Goal: Information Seeking & Learning: Check status

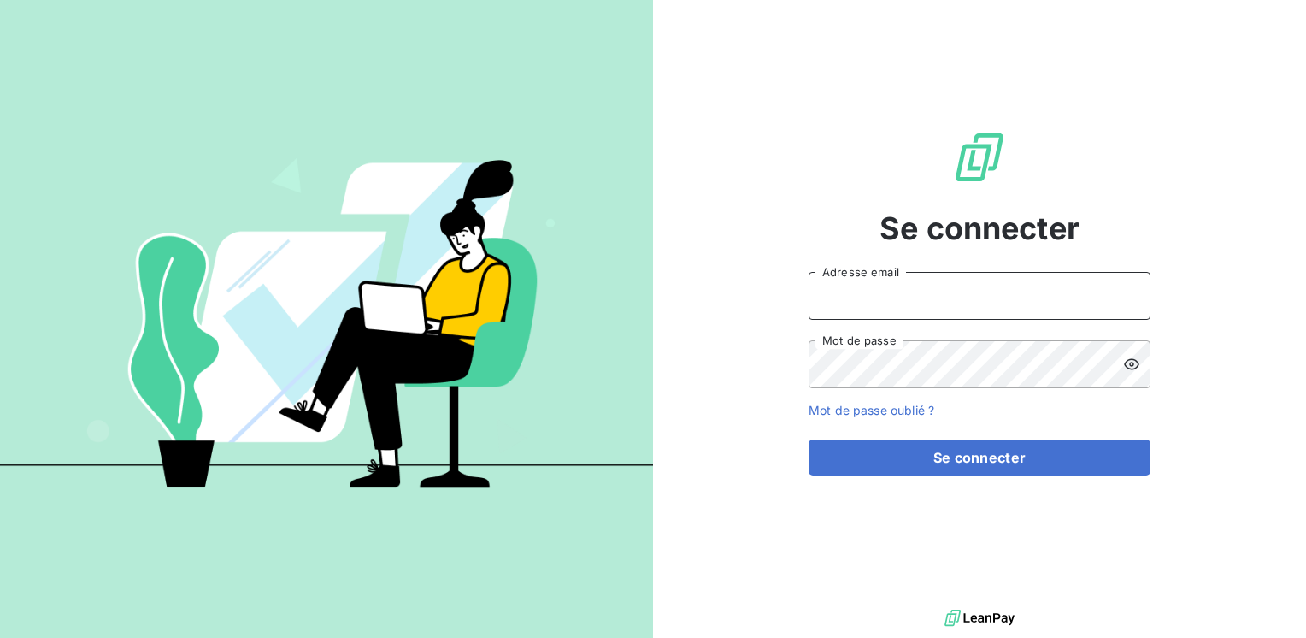
click at [984, 317] on input "Adresse email" at bounding box center [979, 296] width 342 height 48
type input "mmatignon@litov-oenologie.fr"
click at [1134, 364] on icon at bounding box center [1131, 364] width 17 height 17
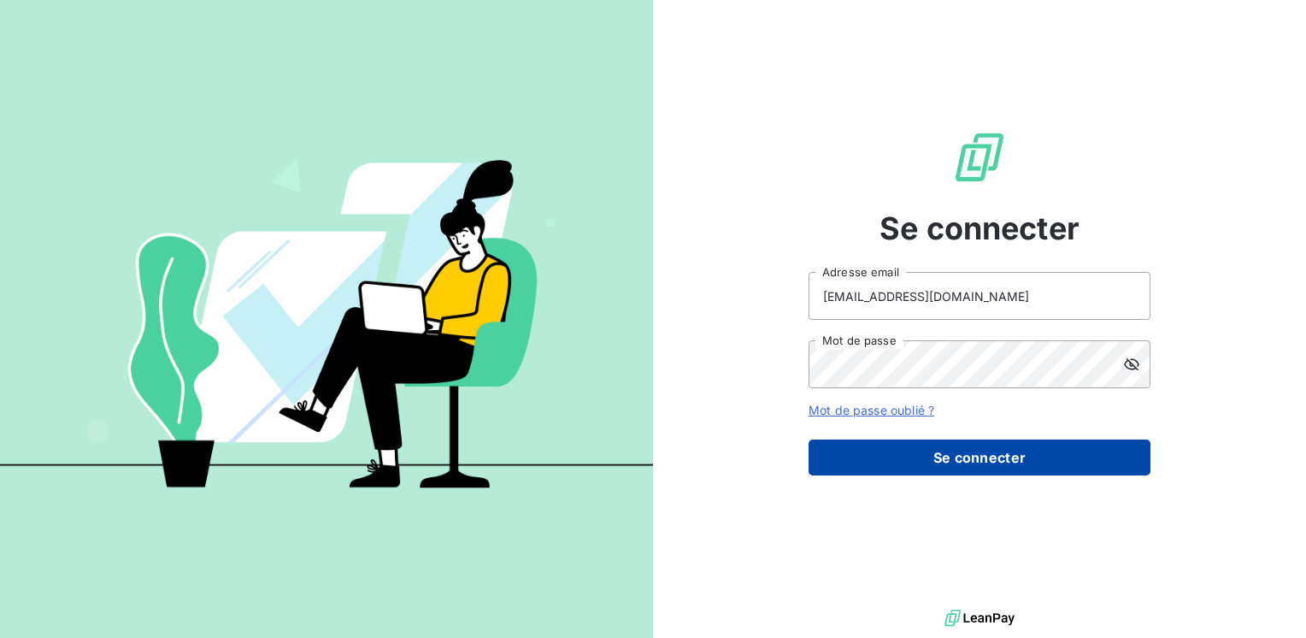
click at [1026, 467] on button "Se connecter" at bounding box center [979, 457] width 342 height 36
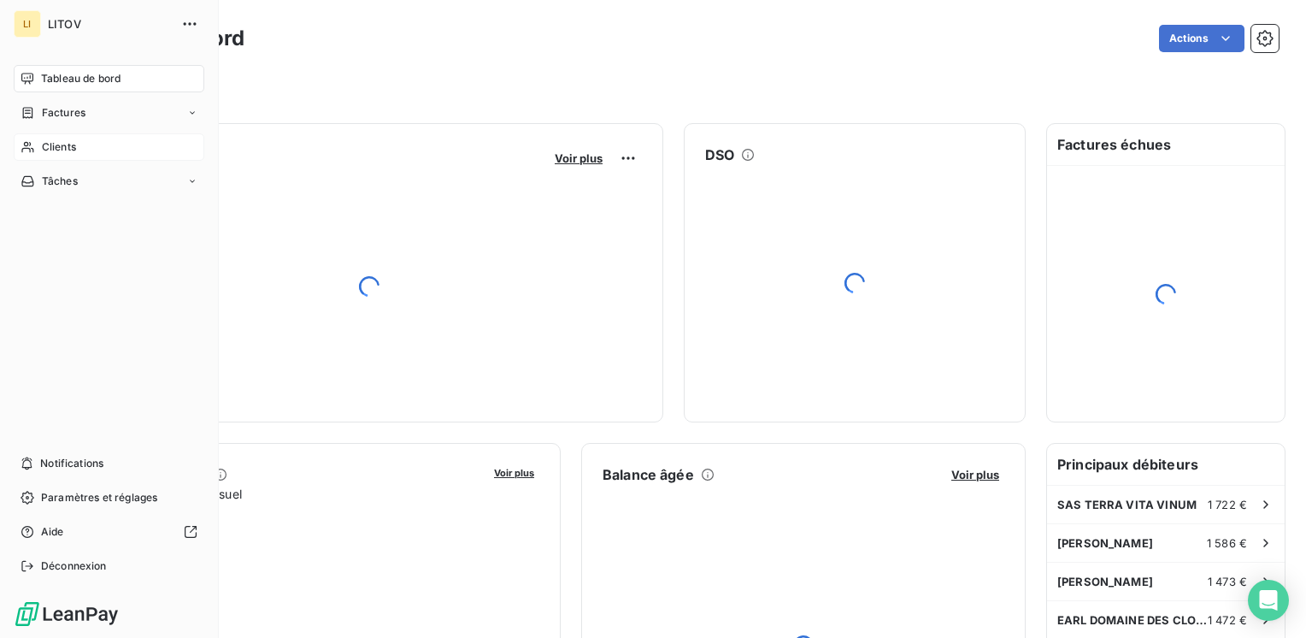
click at [24, 136] on div "Clients" at bounding box center [109, 146] width 191 height 27
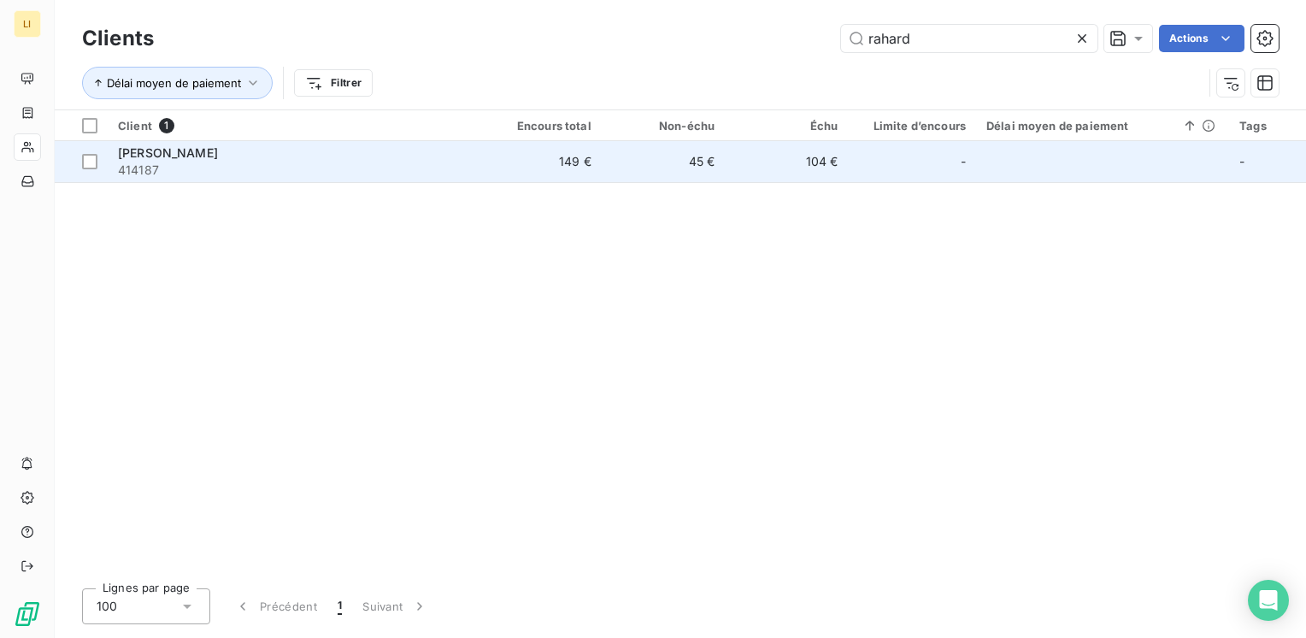
type input "rahard"
click at [756, 173] on td "104 €" at bounding box center [786, 161] width 123 height 41
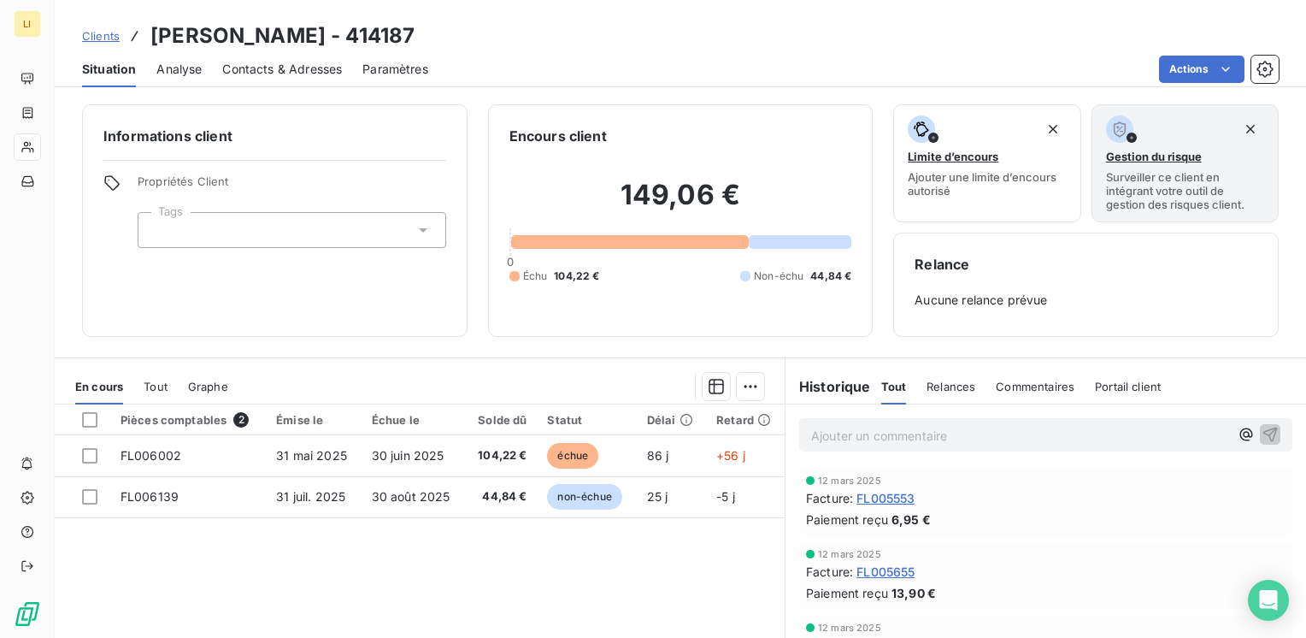
click at [157, 384] on span "Tout" at bounding box center [156, 386] width 24 height 14
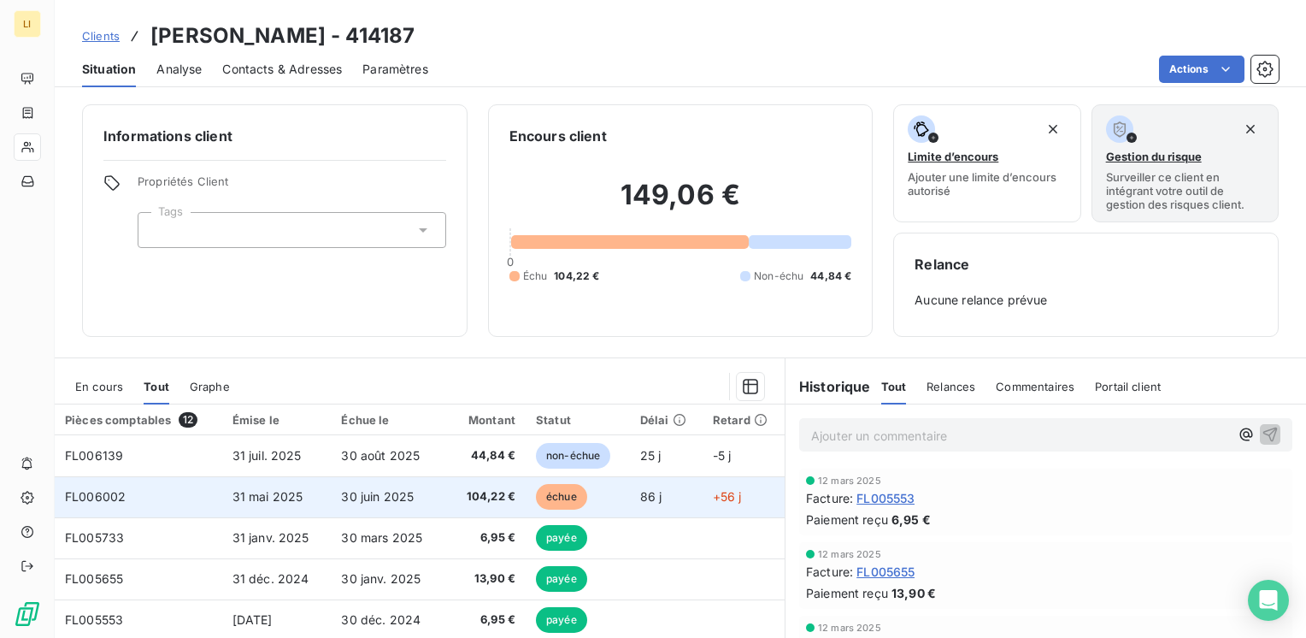
click at [554, 487] on span "échue" at bounding box center [561, 497] width 51 height 26
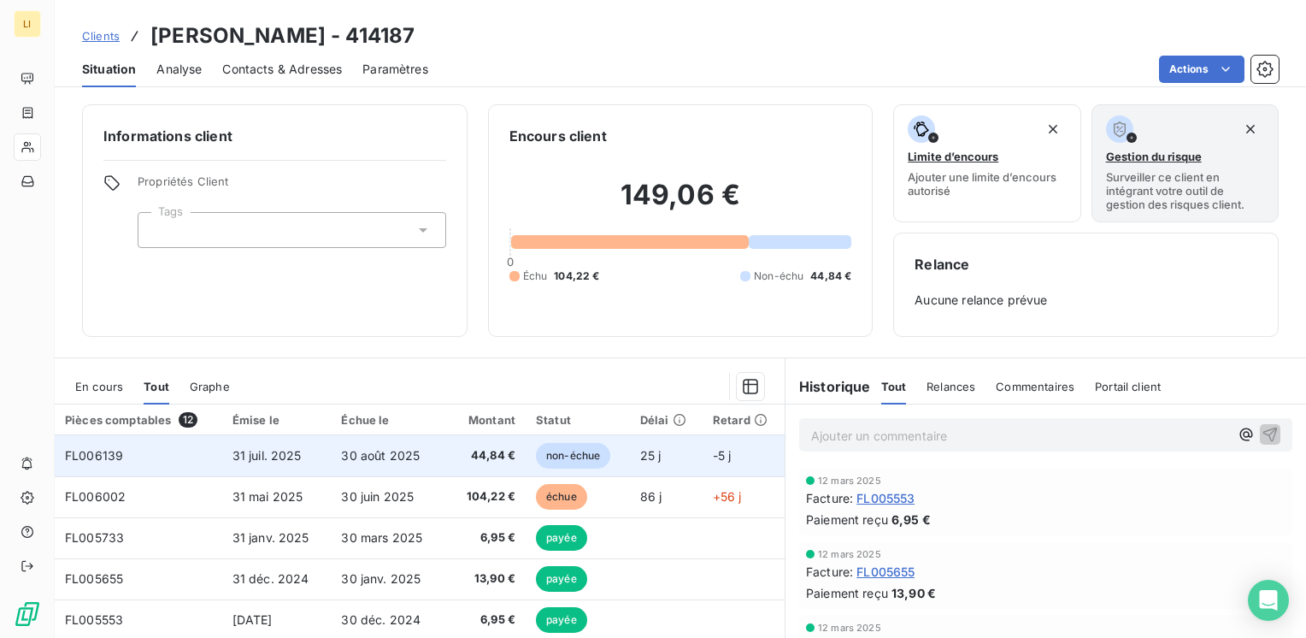
click at [350, 455] on span "30 août 2025" at bounding box center [380, 455] width 79 height 15
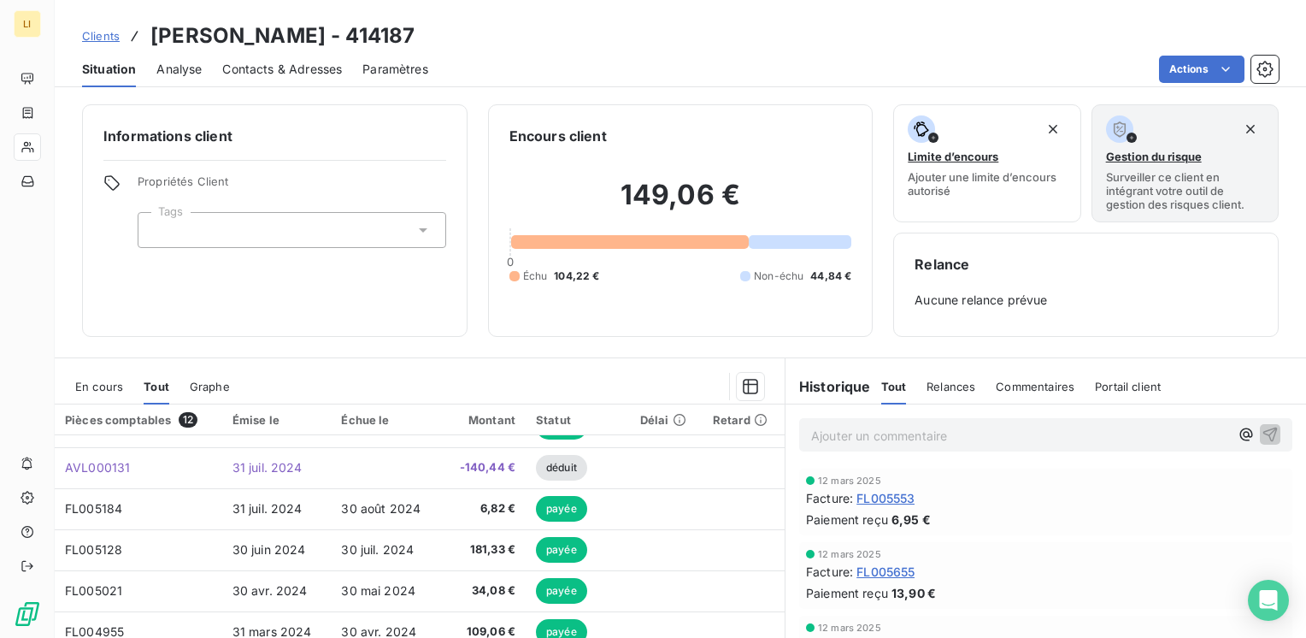
scroll to position [194, 0]
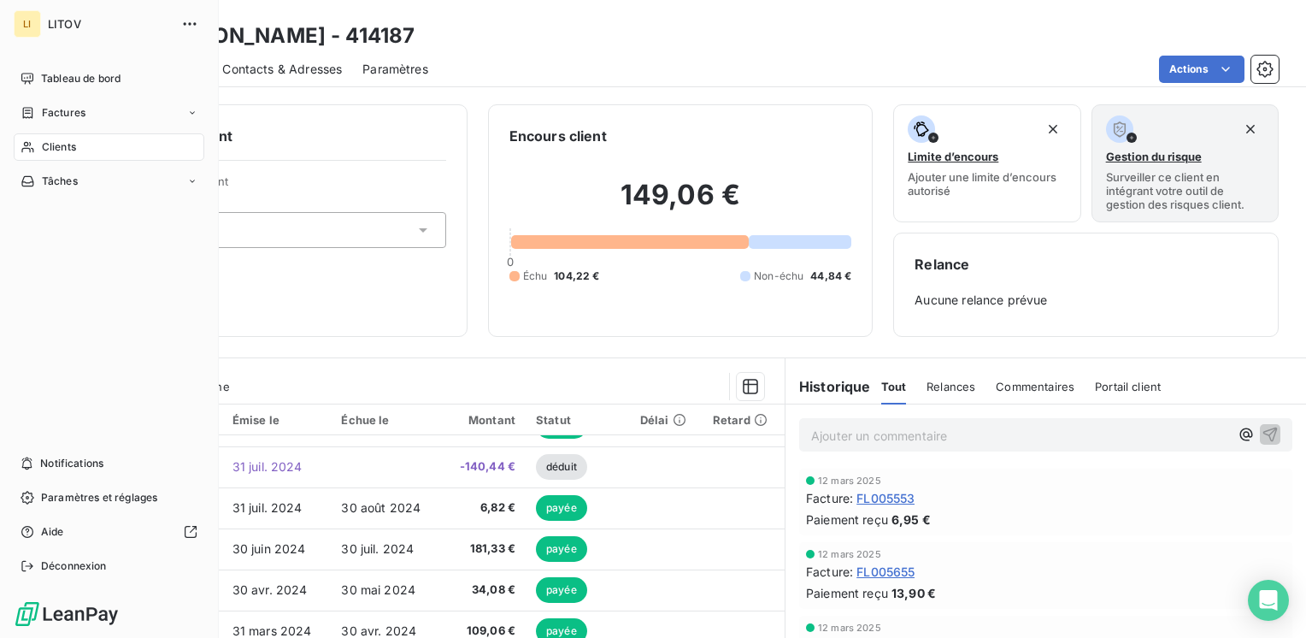
click at [69, 24] on span "LITOV" at bounding box center [109, 24] width 123 height 14
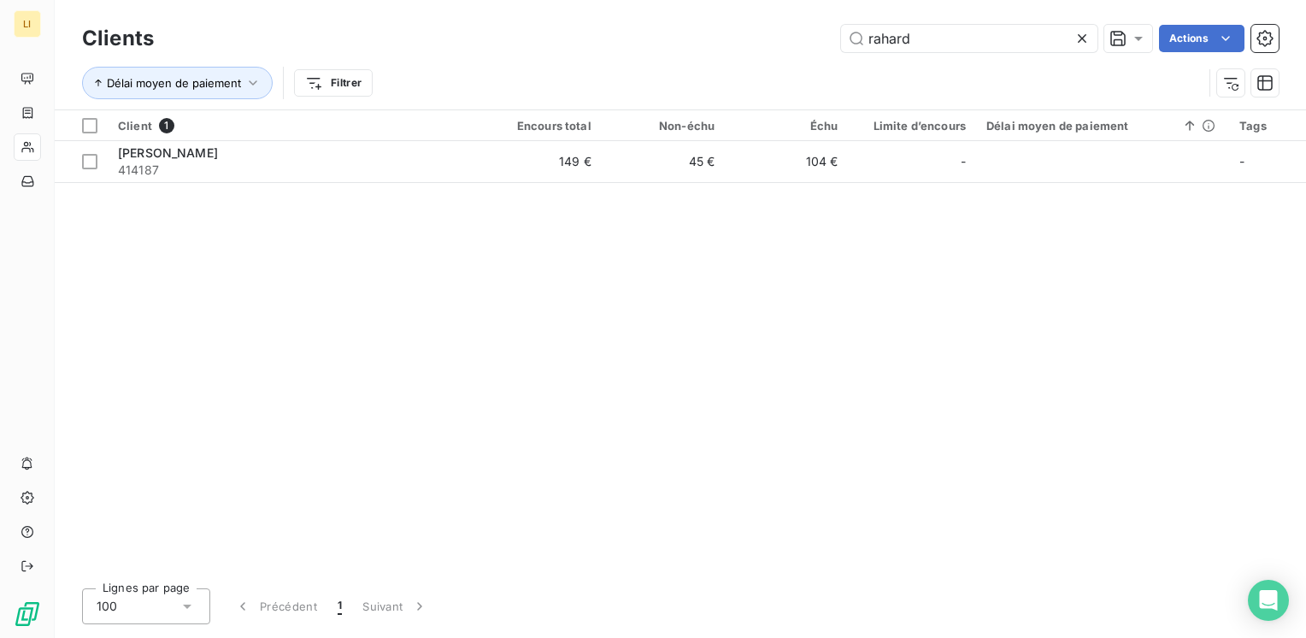
drag, startPoint x: 912, startPoint y: 48, endPoint x: 808, endPoint y: 50, distance: 104.3
click at [813, 44] on div "rahard Actions" at bounding box center [726, 38] width 1104 height 27
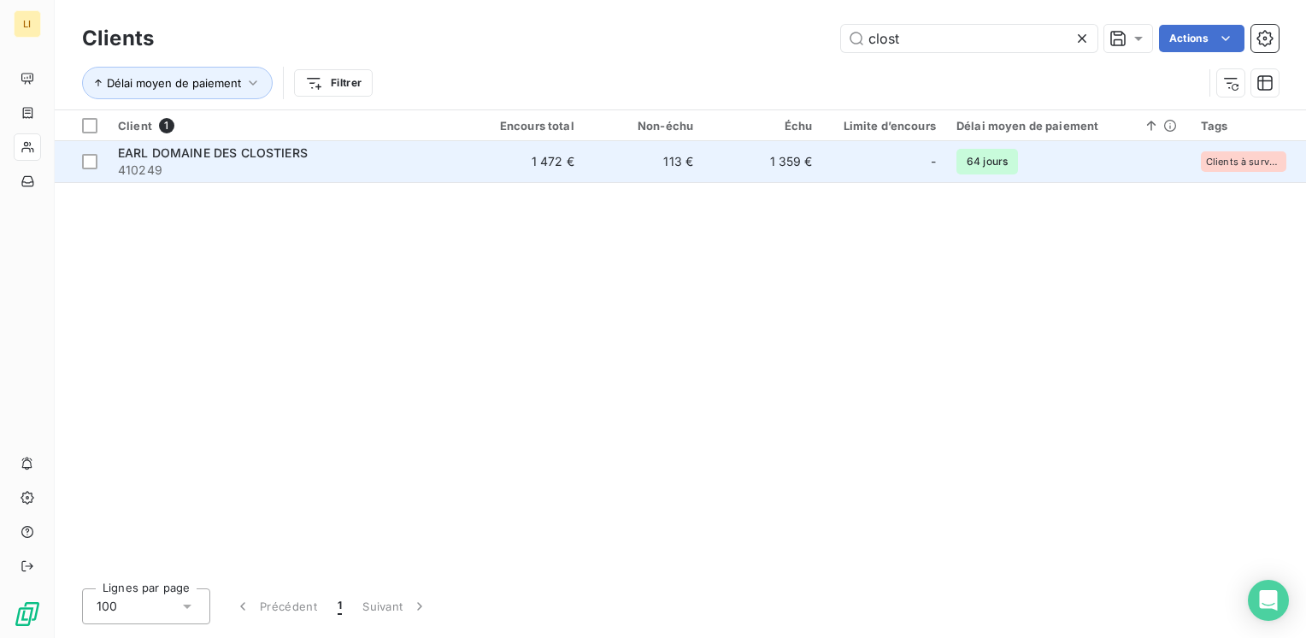
type input "clost"
click at [822, 155] on td "1 359 €" at bounding box center [762, 161] width 119 height 41
